Goal: Transaction & Acquisition: Purchase product/service

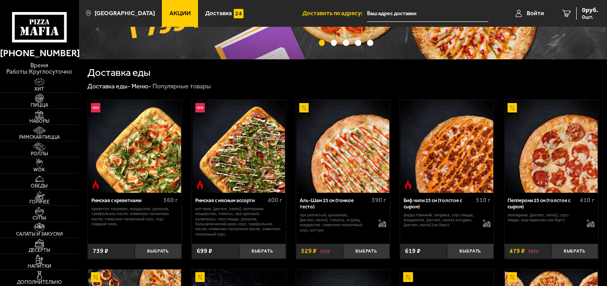
scroll to position [223, 0]
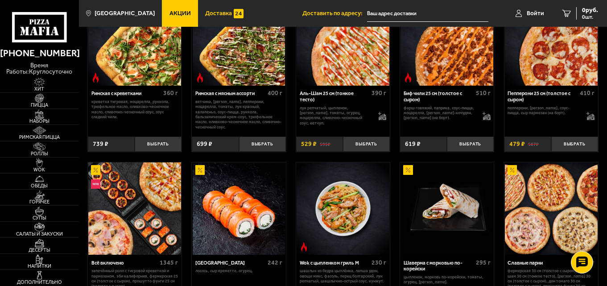
click at [213, 11] on span "Доставка" at bounding box center [218, 13] width 27 height 6
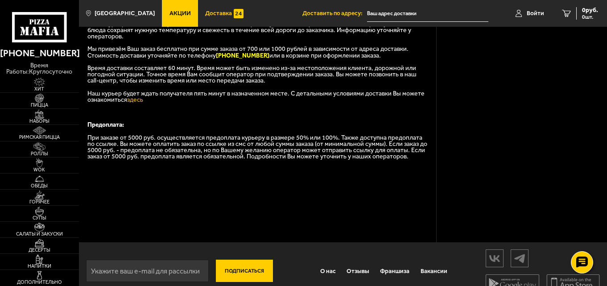
scroll to position [254, 0]
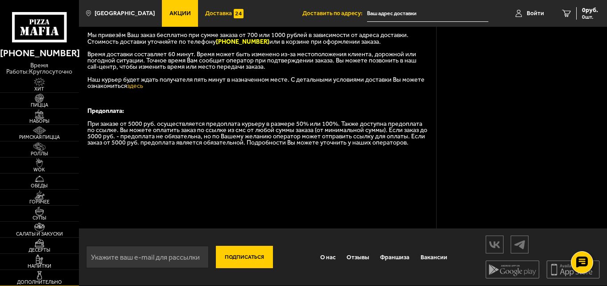
click at [38, 277] on img at bounding box center [39, 275] width 24 height 9
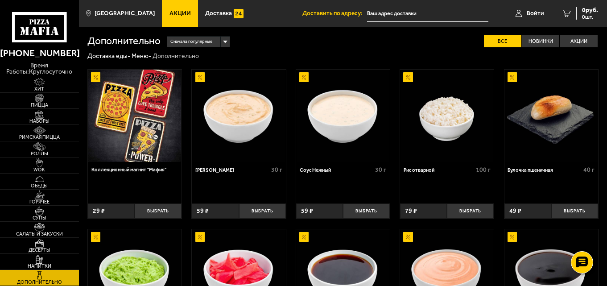
click at [49, 37] on icon at bounding box center [39, 27] width 54 height 30
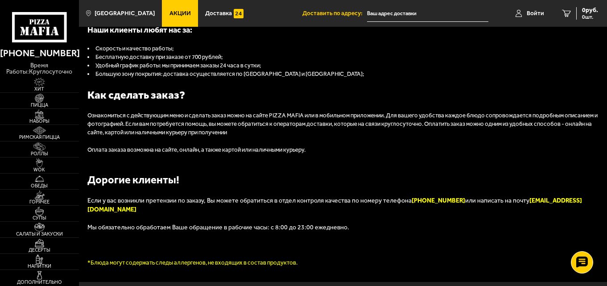
scroll to position [850, 0]
